Goal: Information Seeking & Learning: Learn about a topic

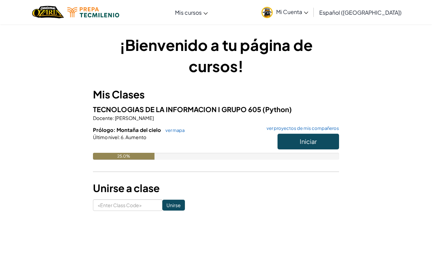
click at [300, 139] on span "Iniciar" at bounding box center [308, 141] width 17 height 8
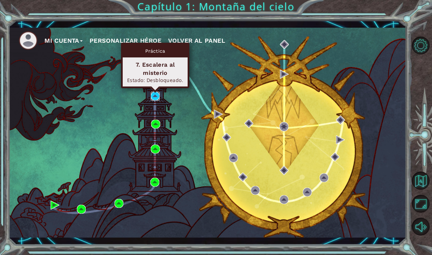
click at [153, 97] on img at bounding box center [155, 96] width 9 height 9
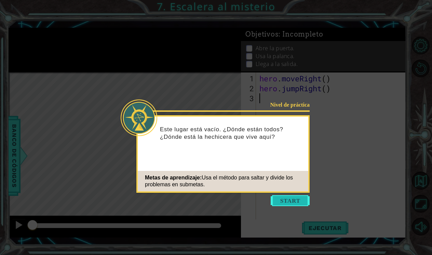
click at [278, 200] on button "Start" at bounding box center [289, 200] width 39 height 11
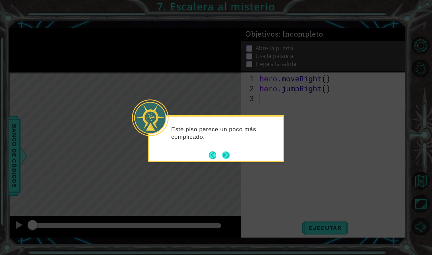
click at [223, 156] on button "Next" at bounding box center [226, 155] width 8 height 8
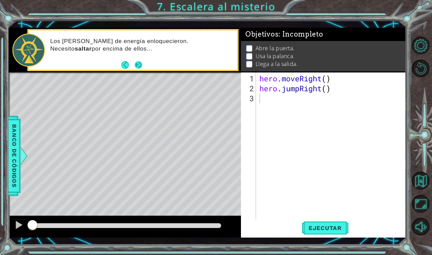
click at [139, 65] on button "Next" at bounding box center [139, 65] width 8 height 8
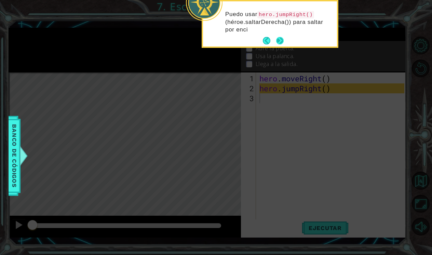
click at [280, 41] on button "Next" at bounding box center [280, 41] width 8 height 8
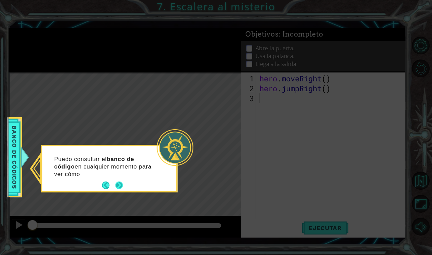
click at [119, 183] on button "Next" at bounding box center [119, 185] width 8 height 8
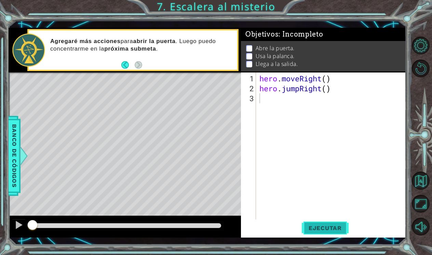
click at [327, 227] on span "Ejecutar" at bounding box center [325, 227] width 47 height 7
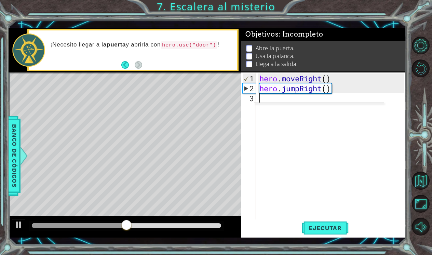
type textarea "he"
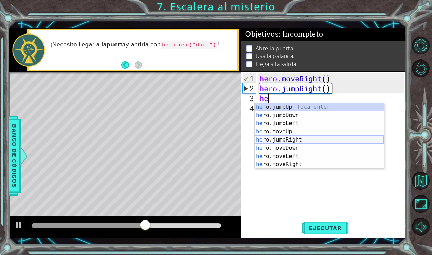
click at [296, 141] on div "he ro.jumpUp Toca enter he ro.jumpDown Toca enter he ro.jumpLeft Toca enter he …" at bounding box center [318, 144] width 129 height 82
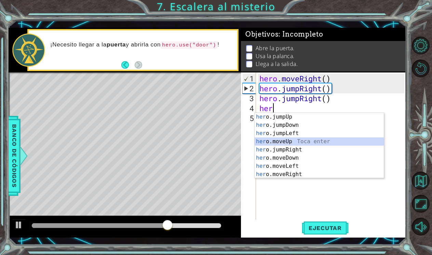
click at [292, 141] on div "her o.jumpUp Toca enter her o.jumpDown Toca enter her o.jumpLeft Toca enter her…" at bounding box center [318, 154] width 129 height 82
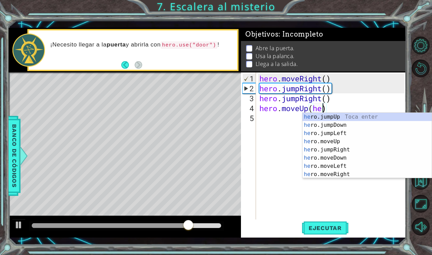
scroll to position [0, 2]
type textarea "hero.moveUp()"
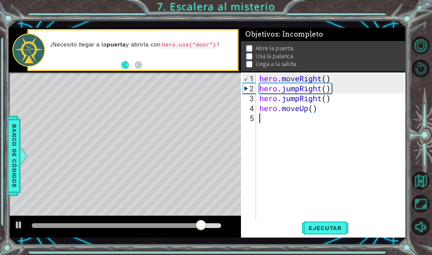
click at [264, 120] on div "hero . moveRight ( ) hero . jumpRight ( ) hero . jumpRight ( ) hero . moveUp ( )" at bounding box center [333, 157] width 150 height 168
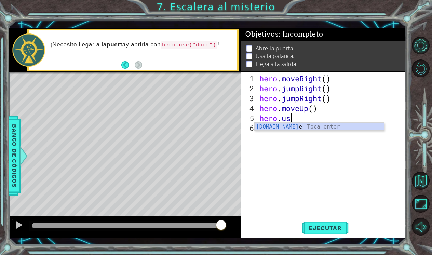
scroll to position [0, 1]
click at [279, 130] on div "[DOMAIN_NAME] e Toca enter" at bounding box center [318, 135] width 129 height 25
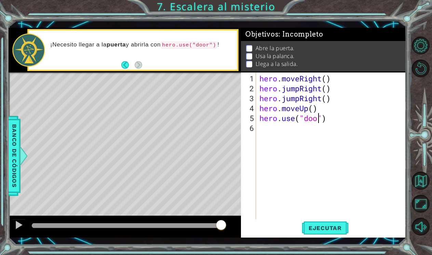
type textarea "hero.use("door")"
click at [300, 166] on div "hero . moveRight ( ) hero . jumpRight ( ) hero . jumpRight ( ) hero . moveUp ( …" at bounding box center [333, 157] width 150 height 168
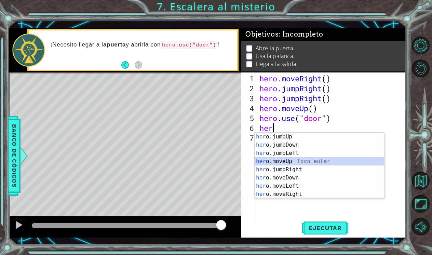
click at [288, 162] on div "her o.jumpUp Toca enter her o.jumpDown Toca enter her o.jumpLeft Toca enter her…" at bounding box center [318, 174] width 129 height 82
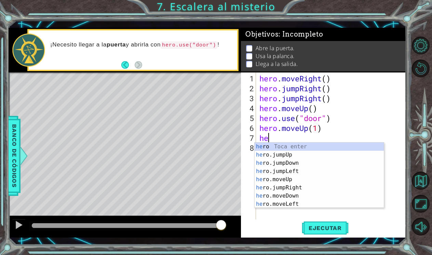
type textarea "hero.moveUp(1)her"
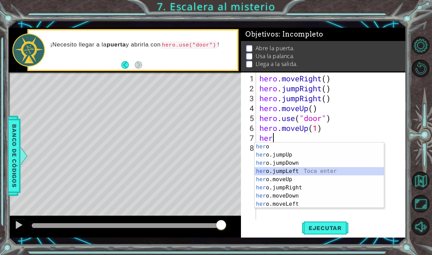
click at [280, 172] on div "her o Toca enter her o.jumpUp Toca enter her o.jumpDown Toca enter her o.jumpLe…" at bounding box center [318, 183] width 129 height 82
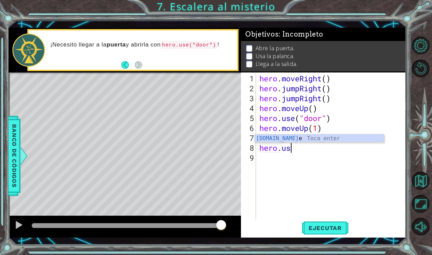
scroll to position [0, 1]
click at [283, 138] on div "hero.use Toca enter" at bounding box center [318, 146] width 129 height 25
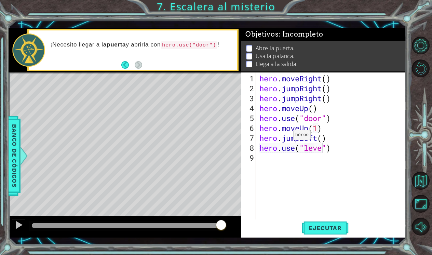
scroll to position [0, 3]
type textarea "hero.use("lever")"
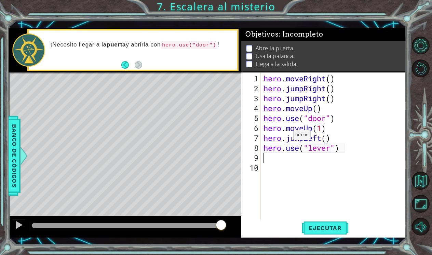
scroll to position [0, 0]
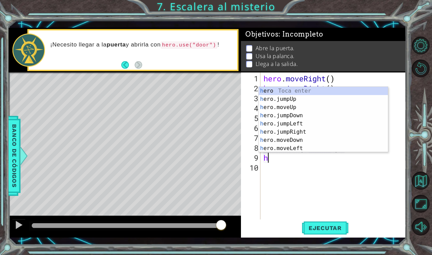
type textarea "he"
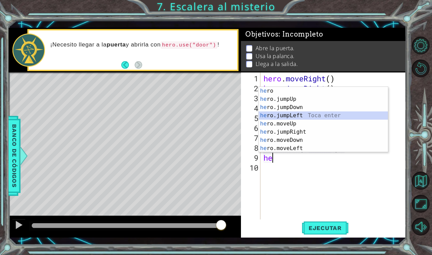
click at [315, 115] on div "he ro Toca enter he ro.jumpUp Toca enter he ro.jumpDown Toca enter he ro.jumpLe…" at bounding box center [323, 128] width 129 height 82
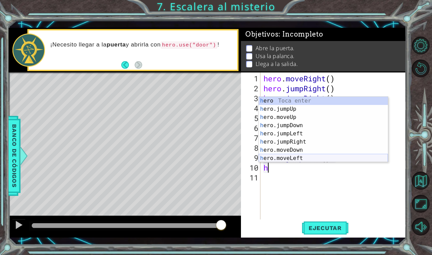
click at [296, 156] on div "h ero Toca enter h ero.jumpUp Toca enter h ero.moveUp Toca enter h ero.jumpDown…" at bounding box center [323, 138] width 129 height 82
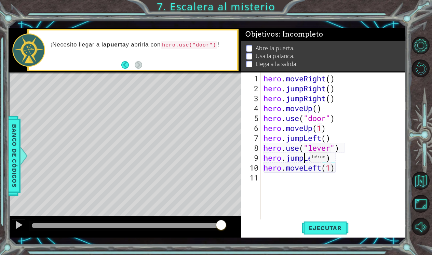
click at [304, 160] on div "hero . moveRight ( ) hero . jumpRight ( ) hero . jumpRight ( ) hero . moveUp ( …" at bounding box center [334, 157] width 145 height 168
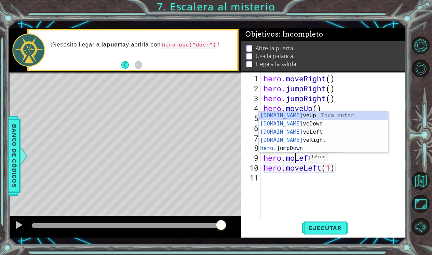
type textarea "hero.moveLeft()"
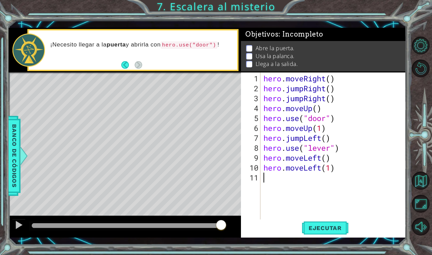
click at [321, 201] on div "hero . moveRight ( ) hero . jumpRight ( ) hero . jumpRight ( ) hero . moveUp ( …" at bounding box center [334, 157] width 145 height 168
click at [304, 138] on div "hero . moveRight ( ) hero . jumpRight ( ) hero . jumpRight ( ) hero . moveUp ( …" at bounding box center [334, 157] width 145 height 168
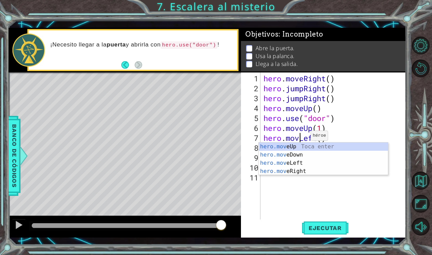
scroll to position [0, 2]
click at [363, 123] on div "hero . moveRight ( ) hero . jumpRight ( ) hero . jumpRight ( ) hero . moveUp ( …" at bounding box center [334, 157] width 145 height 168
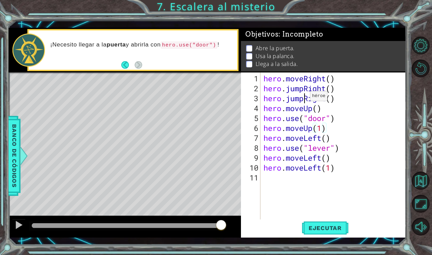
click at [304, 99] on div "hero . moveRight ( ) hero . jumpRight ( ) hero . jumpRight ( ) hero . moveUp ( …" at bounding box center [334, 157] width 145 height 168
click at [370, 84] on div "hero . moveRight ( ) hero . jumpRight ( ) hero . moveRight ( ) hero . moveUp ( …" at bounding box center [334, 157] width 145 height 168
click at [335, 167] on div "hero . moveRight ( ) hero . jumpRight ( ) hero . moveRight ( ) hero . moveUp ( …" at bounding box center [334, 157] width 145 height 168
type textarea "hero.moveLeft(1)"
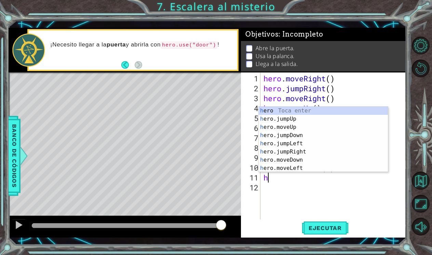
type textarea "he"
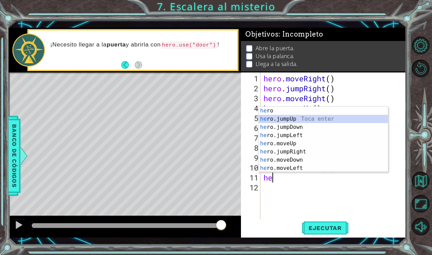
click at [289, 119] on div "he ro Toca enter he ro.jumpUp Toca enter he ro.jumpDown Toca enter he ro.jumpLe…" at bounding box center [323, 148] width 129 height 82
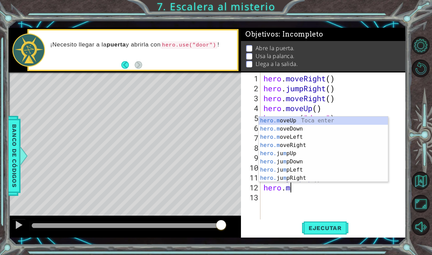
scroll to position [0, 1]
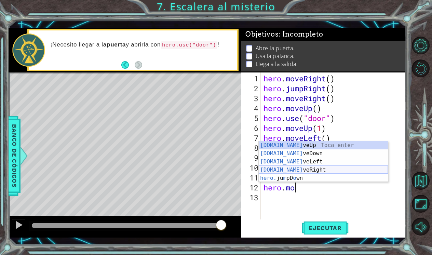
click at [306, 168] on div "[DOMAIN_NAME] veUp Toca enter [DOMAIN_NAME] veDown Toca enter [DOMAIN_NAME] veL…" at bounding box center [323, 169] width 129 height 57
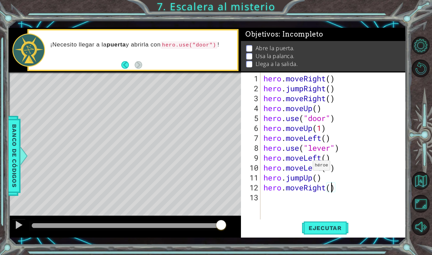
scroll to position [0, 3]
click at [365, 169] on div "hero . moveRight ( ) hero . jumpRight ( ) hero . moveRight ( ) hero . moveUp ( …" at bounding box center [334, 157] width 145 height 168
click at [329, 158] on div "hero . moveRight ( ) hero . jumpRight ( ) hero . moveRight ( ) hero . moveUp ( …" at bounding box center [334, 157] width 145 height 168
click at [328, 158] on div "hero . moveRight ( ) hero . jumpRight ( ) hero . moveRight ( ) hero . moveUp ( …" at bounding box center [334, 157] width 145 height 168
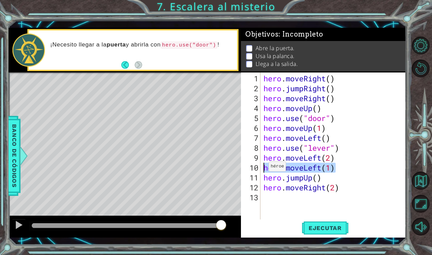
drag, startPoint x: 337, startPoint y: 169, endPoint x: 258, endPoint y: 169, distance: 79.2
click at [258, 169] on div "hero.moveLeft(2) 1 2 3 4 5 6 7 8 9 10 11 12 13 hero . moveRight ( ) hero . jump…" at bounding box center [322, 146] width 163 height 149
type textarea "hero.moveLeft(1)"
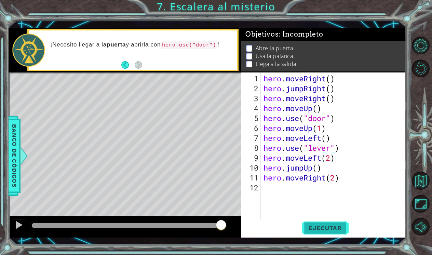
click at [309, 220] on button "Ejecutar" at bounding box center [325, 227] width 47 height 16
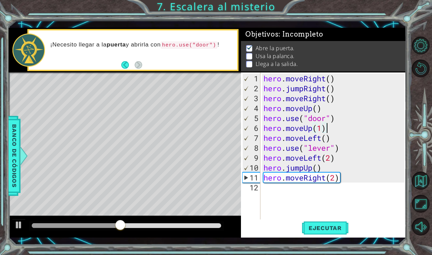
click at [328, 131] on div "hero . moveRight ( ) hero . jumpRight ( ) hero . moveRight ( ) hero . moveUp ( …" at bounding box center [334, 157] width 145 height 168
click at [323, 131] on div "hero . moveRight ( ) hero . jumpRight ( ) hero . moveRight ( ) hero . moveUp ( …" at bounding box center [334, 157] width 145 height 168
type textarea "hero.moveUp(2)"
click at [334, 223] on button "Ejecutar" at bounding box center [325, 227] width 47 height 16
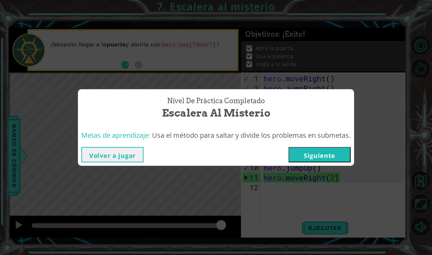
click at [335, 154] on button "Siguiente" at bounding box center [319, 154] width 62 height 15
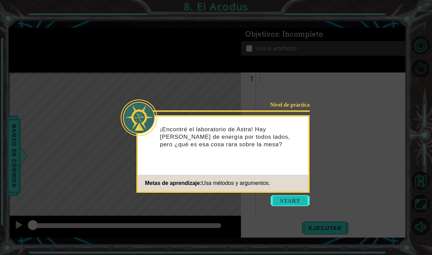
click at [295, 201] on button "Start" at bounding box center [289, 200] width 39 height 11
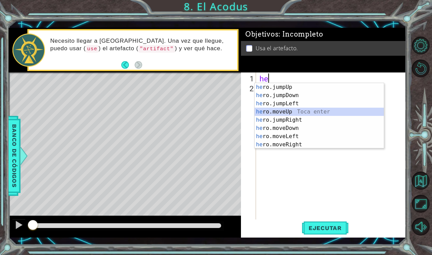
click at [286, 111] on div "he ro.jumpUp Toca enter he ro.jumpDown Toca enter he ro.jumpLeft Toca enter he …" at bounding box center [318, 124] width 129 height 82
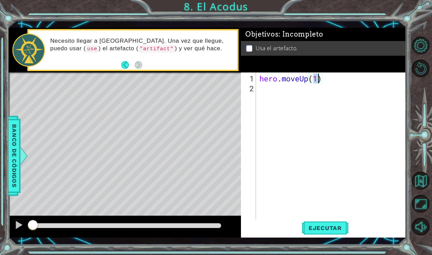
type textarea "hero.moveUp(2)"
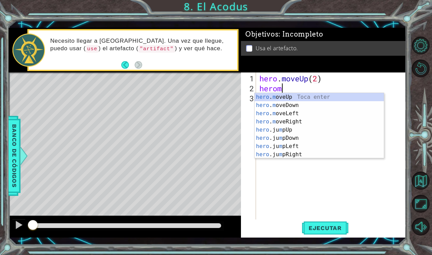
scroll to position [0, 1]
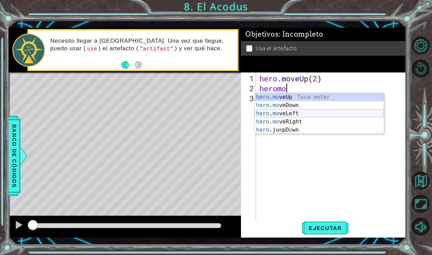
click at [291, 110] on div "hero . mo veUp Toca enter hero . mo veDown Toca enter hero . mo veLeft Toca ent…" at bounding box center [318, 121] width 129 height 57
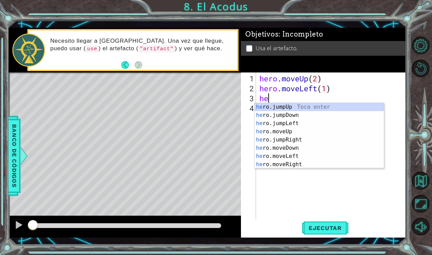
scroll to position [0, 4]
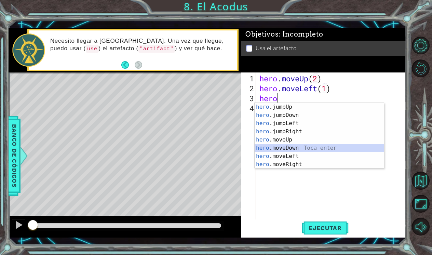
click at [288, 147] on div "hero .jumpUp Toca enter hero .jumpDown Toca enter hero .jumpLeft Toca enter her…" at bounding box center [318, 144] width 129 height 82
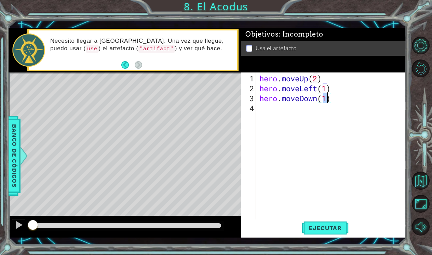
scroll to position [0, 3]
type textarea "hero.moveDown(2)"
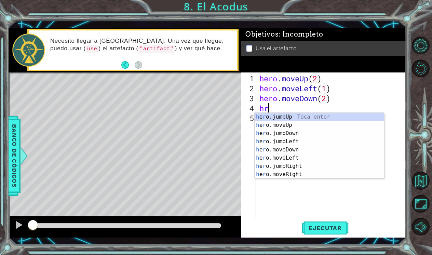
type textarea "hro"
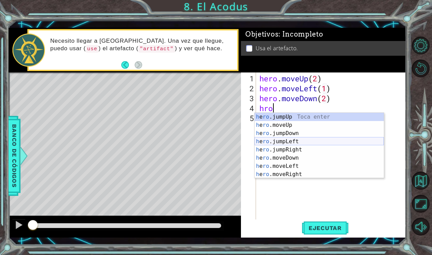
click at [284, 138] on div "h e ro .jumpUp Toca enter h e ro .moveUp Toca enter h e ro .jumpDown Toca enter…" at bounding box center [318, 154] width 129 height 82
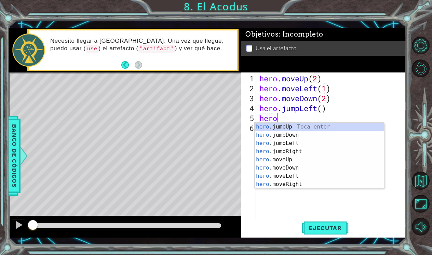
scroll to position [0, 0]
click at [292, 159] on div "hero .jumpUp Toca enter hero .jumpDown Toca enter hero .jumpLeft Toca enter her…" at bounding box center [318, 164] width 129 height 82
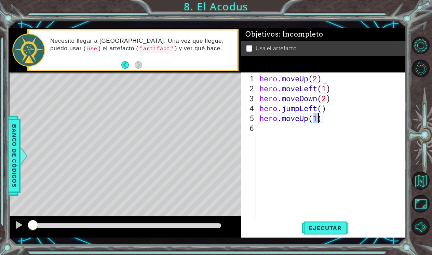
type textarea "hero.moveUp(2)"
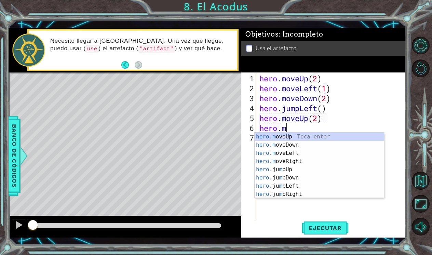
scroll to position [0, 1]
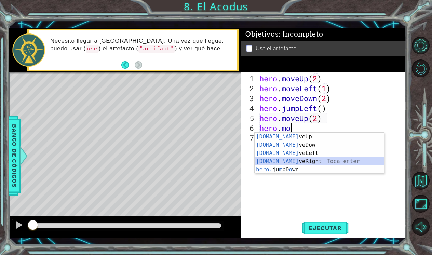
click at [304, 163] on div "[DOMAIN_NAME] veUp Toca enter [DOMAIN_NAME] veDown Toca enter [DOMAIN_NAME] veL…" at bounding box center [318, 161] width 129 height 57
type textarea "hero.moveRight(1)"
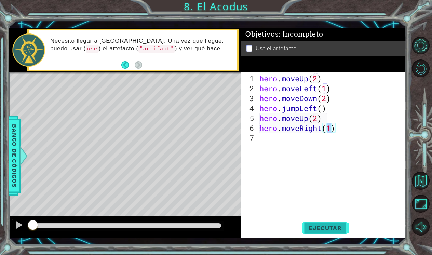
click at [315, 226] on span "Ejecutar" at bounding box center [325, 227] width 47 height 7
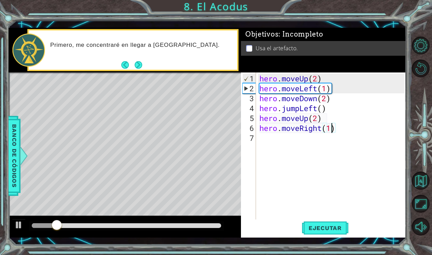
click at [338, 129] on div "hero . moveUp ( 2 ) hero . moveLeft ( 1 ) hero . moveDown ( 2 ) hero . jumpLeft…" at bounding box center [333, 157] width 150 height 168
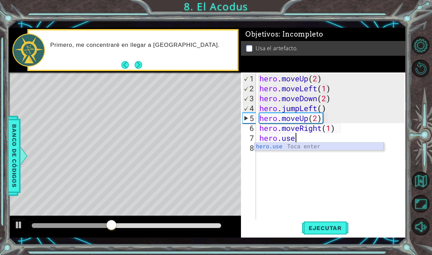
click at [331, 147] on div "hero.use Toca enter" at bounding box center [318, 154] width 129 height 25
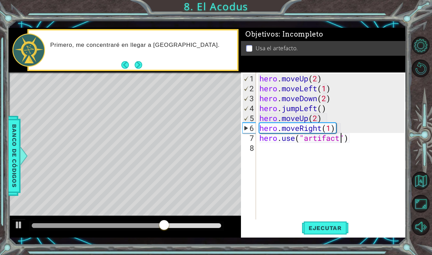
scroll to position [0, 3]
type textarea "hero.use("artifact")"
click at [340, 227] on span "Ejecutar" at bounding box center [325, 227] width 47 height 7
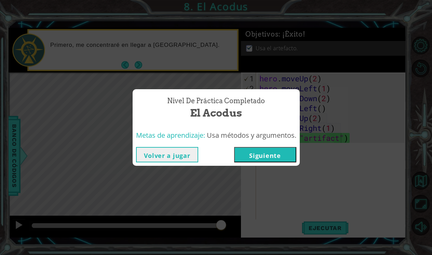
click at [279, 154] on button "Siguiente" at bounding box center [265, 154] width 62 height 15
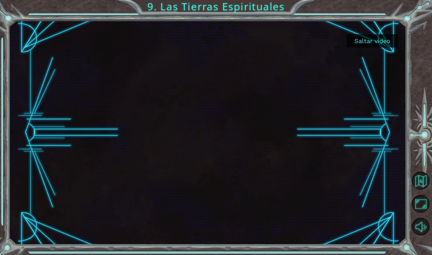
click at [364, 44] on button "Saltar video" at bounding box center [371, 40] width 51 height 13
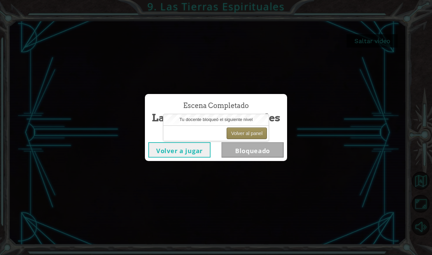
click at [252, 133] on button "Volver al panel" at bounding box center [246, 133] width 40 height 12
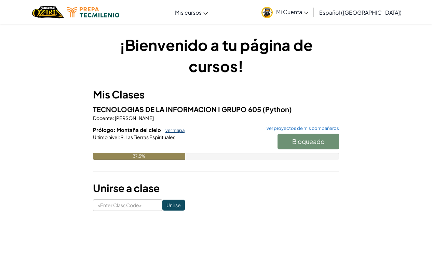
click at [179, 129] on link "ver mapa" at bounding box center [173, 129] width 23 height 5
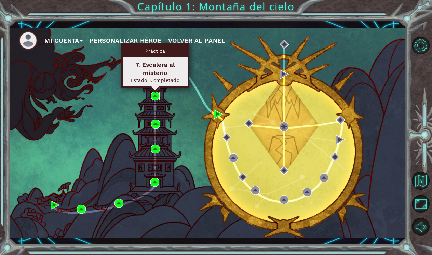
click at [156, 94] on img at bounding box center [155, 96] width 9 height 9
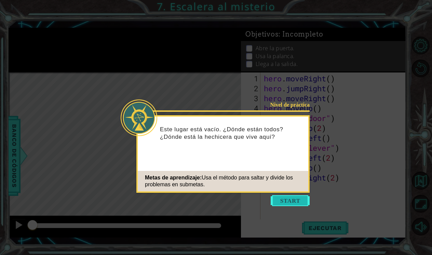
click at [284, 198] on button "Start" at bounding box center [289, 200] width 39 height 11
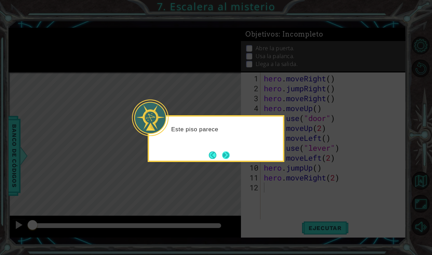
click at [225, 151] on button "Next" at bounding box center [226, 155] width 8 height 8
click at [225, 151] on div "Level Map" at bounding box center [167, 172] width 316 height 201
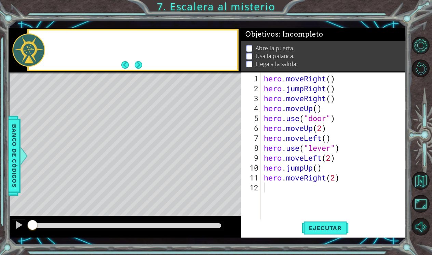
click at [225, 151] on div "Level Map" at bounding box center [167, 172] width 316 height 201
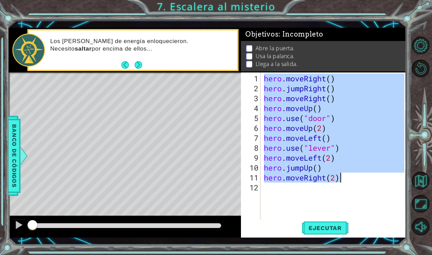
drag, startPoint x: 264, startPoint y: 79, endPoint x: 339, endPoint y: 178, distance: 123.8
click at [339, 178] on div "hero . moveRight ( ) hero . jumpRight ( ) hero . moveRight ( ) hero . moveUp ( …" at bounding box center [334, 157] width 145 height 168
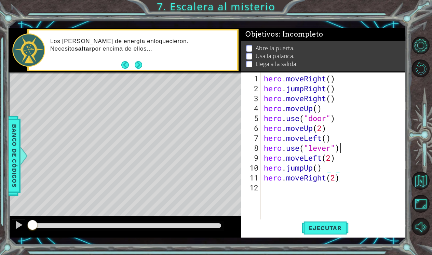
click at [353, 149] on div "hero . moveRight ( ) hero . jumpRight ( ) hero . moveRight ( ) hero . moveUp ( …" at bounding box center [334, 157] width 145 height 168
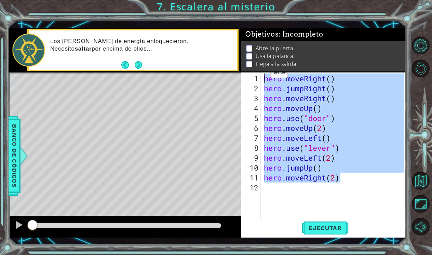
drag, startPoint x: 343, startPoint y: 178, endPoint x: 264, endPoint y: 75, distance: 129.1
click at [264, 75] on div "hero . moveRight ( ) hero . jumpRight ( ) hero . moveRight ( ) hero . moveUp ( …" at bounding box center [334, 157] width 145 height 168
click at [282, 107] on div "hero . moveRight ( ) hero . jumpRight ( ) hero . moveRight ( ) hero . moveUp ( …" at bounding box center [333, 146] width 142 height 149
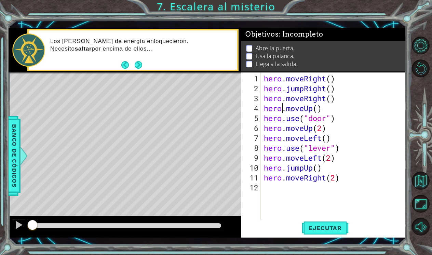
click at [359, 156] on div "hero . moveRight ( ) hero . jumpRight ( ) hero . moveRight ( ) hero . moveUp ( …" at bounding box center [334, 157] width 145 height 168
type textarea "hero.moveLeft(2)"
